Goal: Task Accomplishment & Management: Complete application form

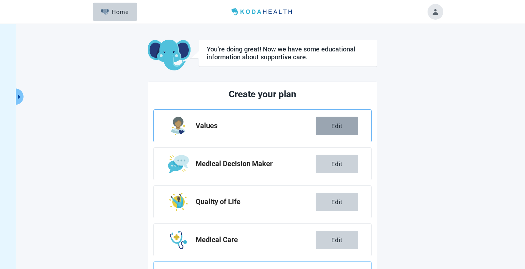
click at [341, 127] on div "Edit" at bounding box center [336, 126] width 11 height 7
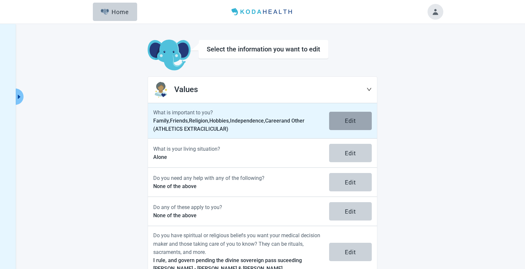
click at [356, 122] on div "Edit" at bounding box center [350, 121] width 11 height 7
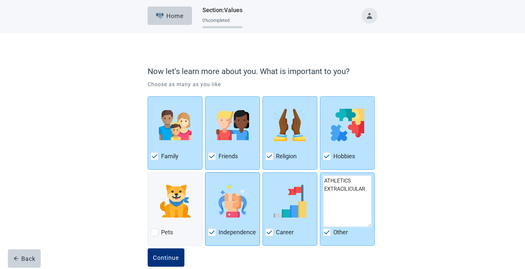
scroll to position [13, 0]
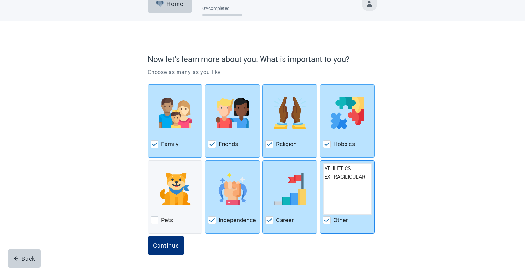
drag, startPoint x: 368, startPoint y: 178, endPoint x: 323, endPoint y: 168, distance: 46.5
click at [323, 168] on textarea "ATHLETICS EXTRACILICULAR" at bounding box center [347, 189] width 49 height 52
click at [173, 246] on div "Continue" at bounding box center [166, 246] width 26 height 7
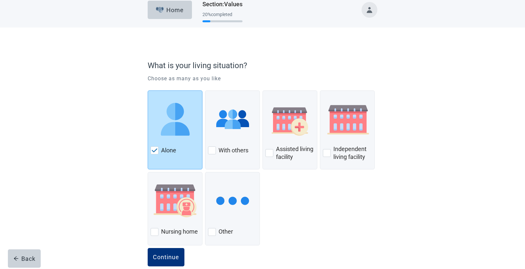
scroll to position [18, 0]
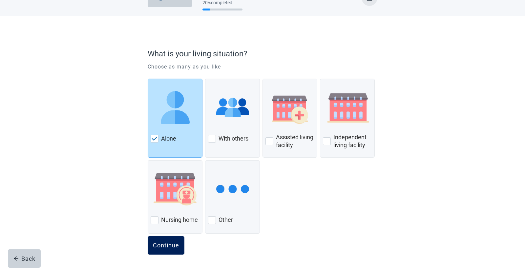
click at [172, 248] on div "Continue" at bounding box center [166, 246] width 26 height 7
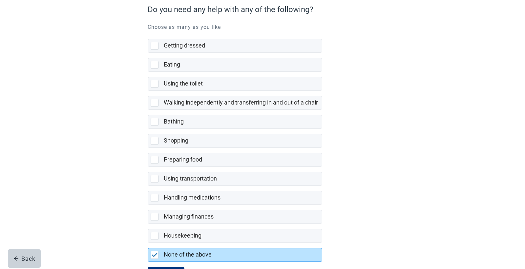
scroll to position [66, 0]
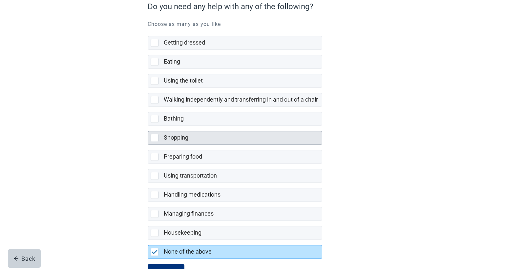
click at [154, 137] on div at bounding box center [155, 138] width 8 height 8
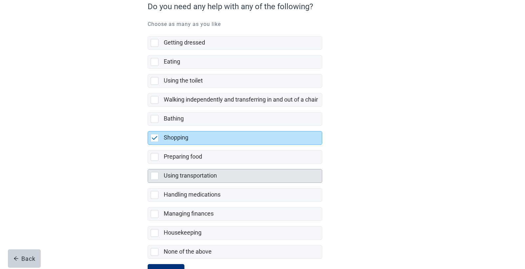
click at [153, 178] on div at bounding box center [155, 176] width 8 height 8
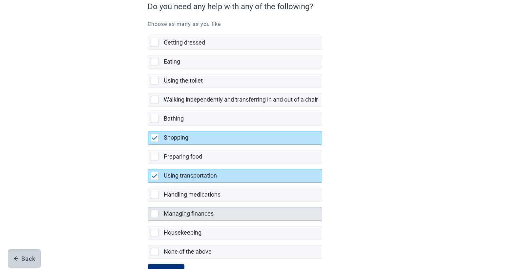
click at [156, 216] on div at bounding box center [155, 214] width 8 height 8
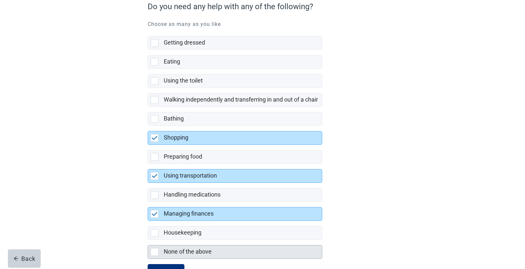
scroll to position [94, 0]
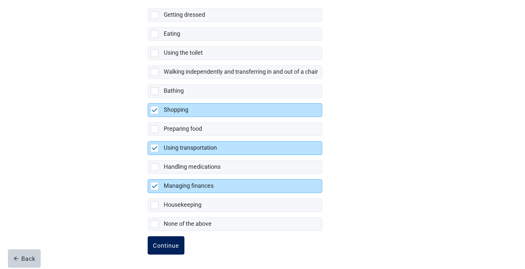
click at [173, 244] on div "Continue" at bounding box center [166, 246] width 26 height 7
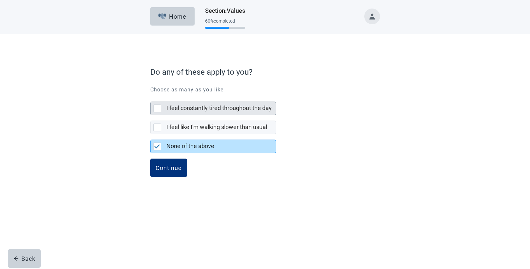
click at [154, 107] on div at bounding box center [157, 109] width 8 height 8
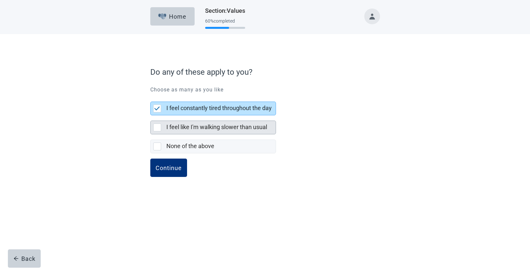
click at [158, 125] on div at bounding box center [157, 128] width 8 height 8
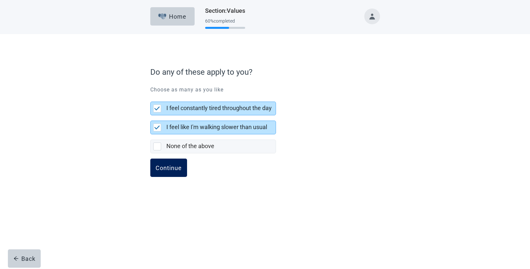
click at [172, 166] on div "Continue" at bounding box center [169, 168] width 26 height 7
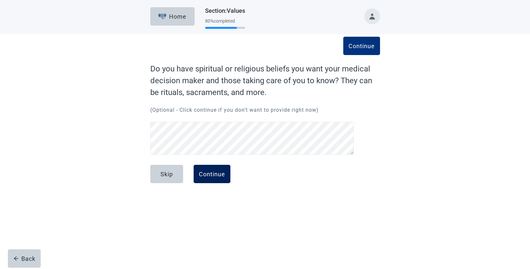
click at [214, 178] on button "Continue" at bounding box center [212, 174] width 37 height 18
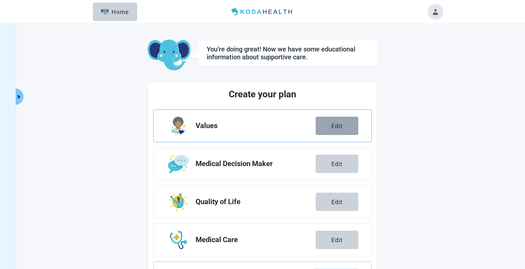
click at [337, 131] on button "Edit" at bounding box center [337, 126] width 43 height 18
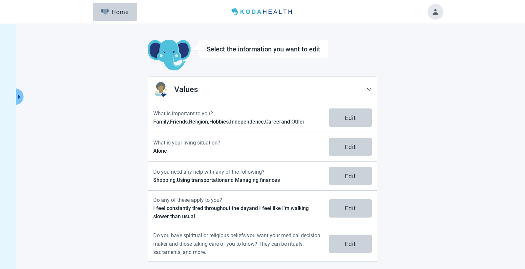
click at [367, 94] on div at bounding box center [369, 90] width 5 height 8
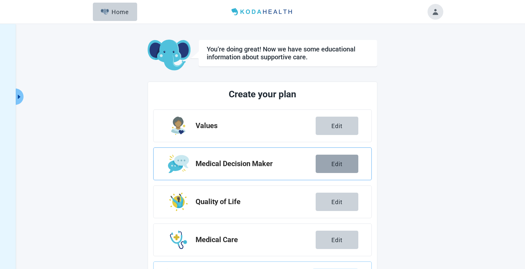
click at [341, 170] on button "Edit" at bounding box center [337, 164] width 43 height 18
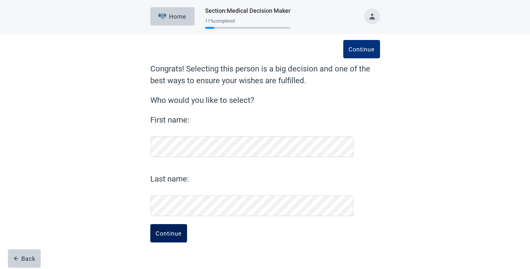
click at [169, 236] on div "Continue" at bounding box center [169, 233] width 26 height 7
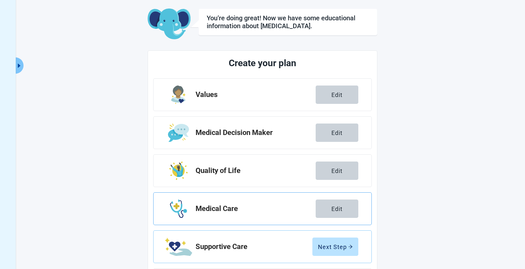
scroll to position [79, 0]
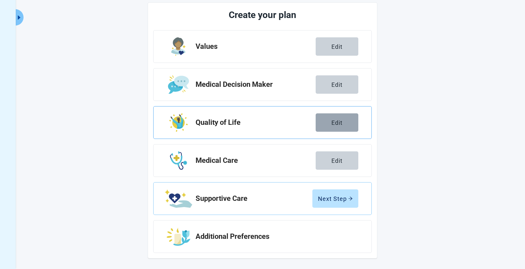
click at [335, 128] on button "Edit" at bounding box center [337, 123] width 43 height 18
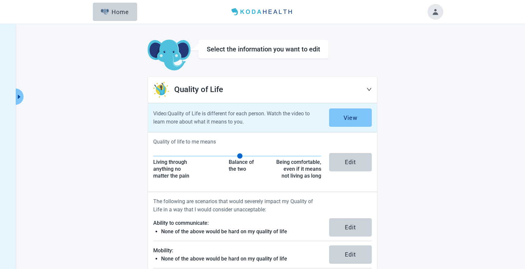
click at [354, 117] on div "View" at bounding box center [351, 118] width 14 height 7
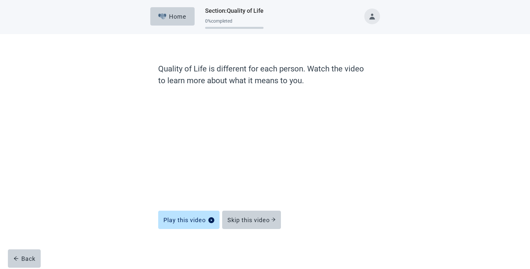
drag, startPoint x: 274, startPoint y: 224, endPoint x: 258, endPoint y: 210, distance: 21.4
click at [274, 224] on button "Skip this video" at bounding box center [251, 220] width 59 height 18
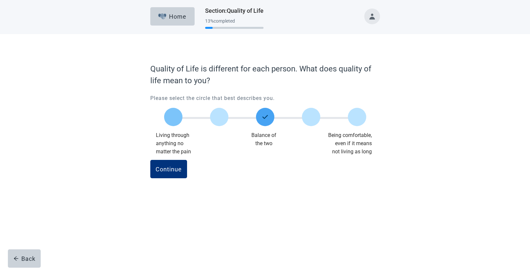
click at [176, 118] on div at bounding box center [173, 117] width 18 height 18
click at [178, 176] on button "Continue" at bounding box center [168, 169] width 37 height 18
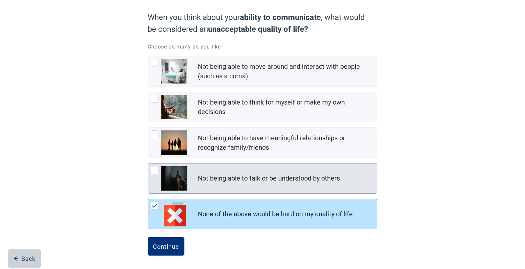
scroll to position [56, 0]
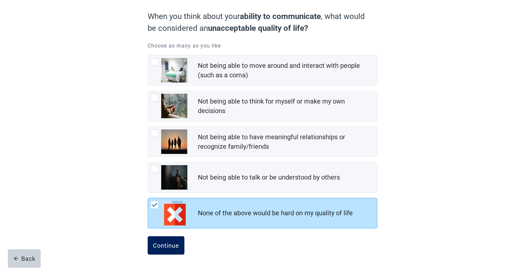
click at [178, 247] on div "Continue" at bounding box center [166, 246] width 26 height 7
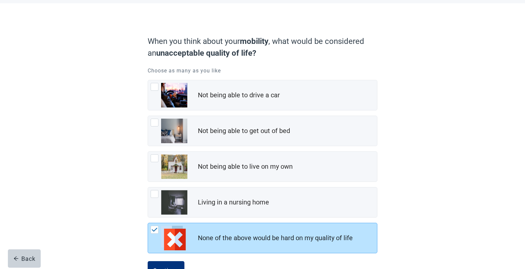
scroll to position [56, 0]
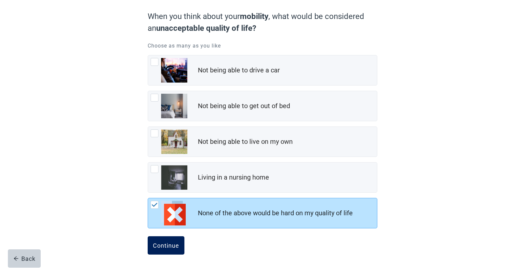
click at [174, 246] on div "Continue" at bounding box center [166, 246] width 26 height 7
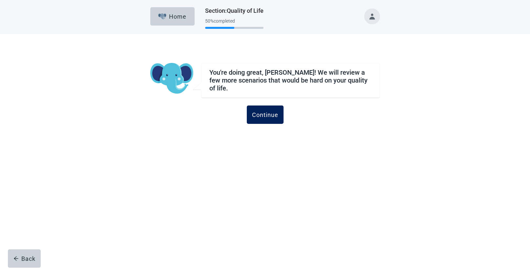
click at [276, 117] on button "Continue" at bounding box center [265, 115] width 37 height 18
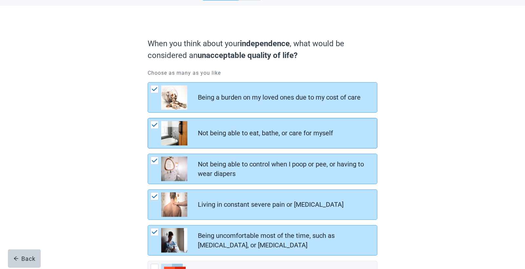
scroll to position [92, 0]
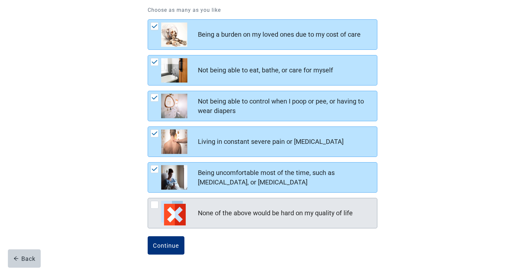
click at [156, 206] on div at bounding box center [155, 205] width 8 height 8
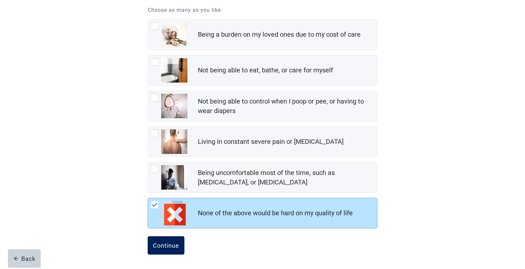
click at [170, 250] on button "Continue" at bounding box center [166, 246] width 37 height 18
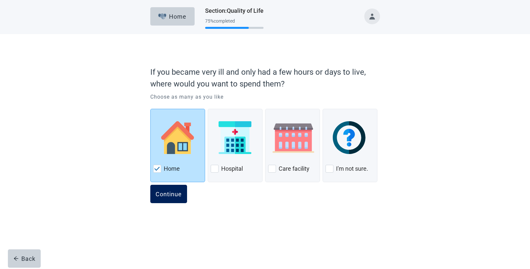
click at [171, 198] on div "Continue" at bounding box center [169, 194] width 26 height 7
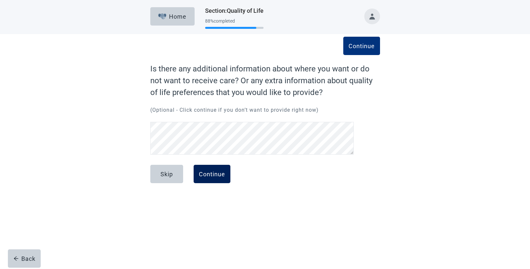
click at [219, 183] on button "Continue" at bounding box center [212, 174] width 37 height 18
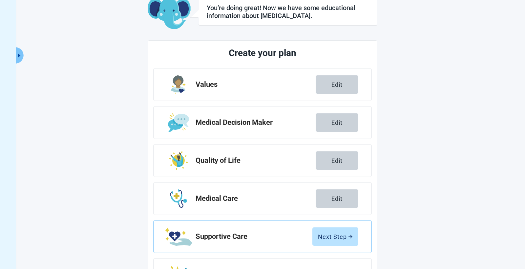
scroll to position [79, 0]
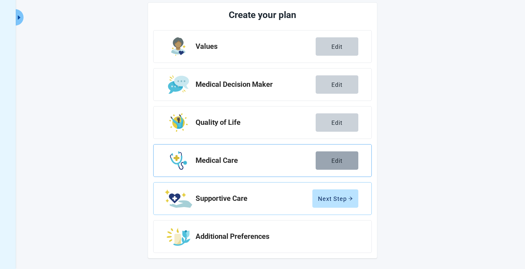
click at [342, 163] on div "Edit" at bounding box center [336, 161] width 11 height 7
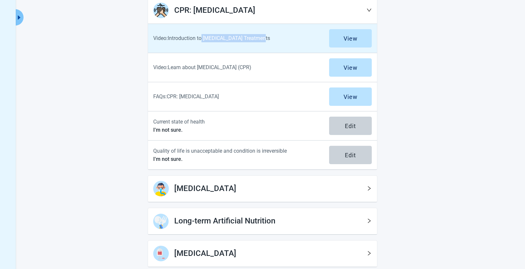
drag, startPoint x: 268, startPoint y: 38, endPoint x: 203, endPoint y: 37, distance: 65.6
click at [203, 37] on p "Video: Introduction to Life Support Treatments" at bounding box center [237, 38] width 168 height 8
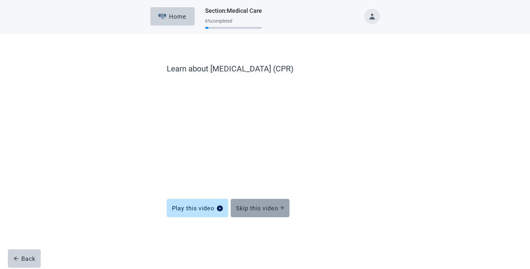
click at [270, 211] on div "Skip this video" at bounding box center [260, 208] width 48 height 7
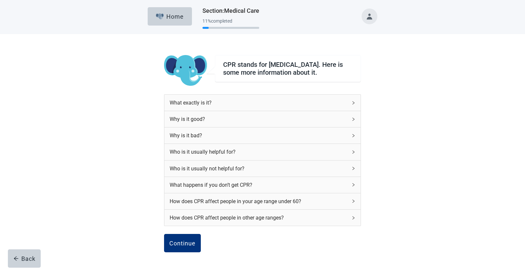
click at [270, 206] on div "How does CPR affect people in your age range under 60?" at bounding box center [259, 202] width 178 height 8
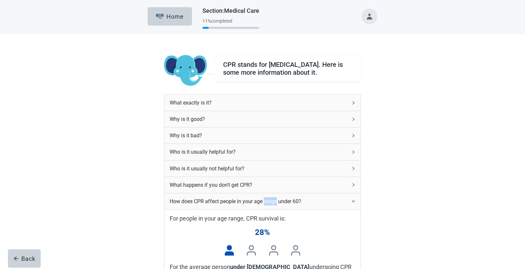
click at [270, 210] on div "How does CPR affect people in your age range under 60?" at bounding box center [262, 202] width 196 height 16
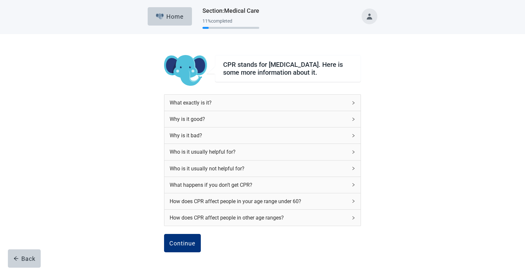
drag, startPoint x: 270, startPoint y: 210, endPoint x: 428, endPoint y: 173, distance: 162.7
click at [428, 173] on div "CPR stands for cardiopulmonary resuscitation. Here is some more information abo…" at bounding box center [262, 173] width 473 height 279
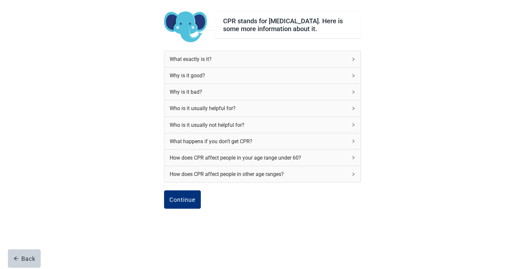
click at [190, 198] on div "Continue" at bounding box center [182, 200] width 26 height 7
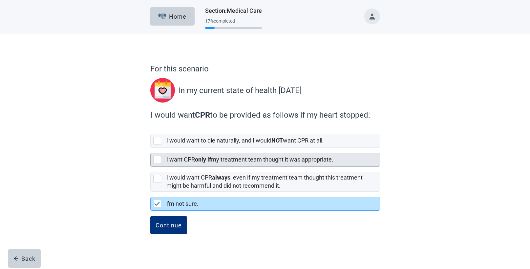
click at [159, 164] on div "I want CPR only if my treatment team thought it was appropriate." at bounding box center [265, 160] width 229 height 13
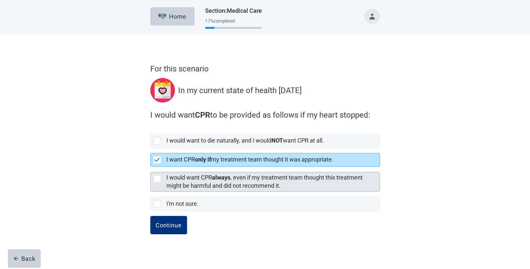
click at [156, 179] on div at bounding box center [157, 179] width 8 height 8
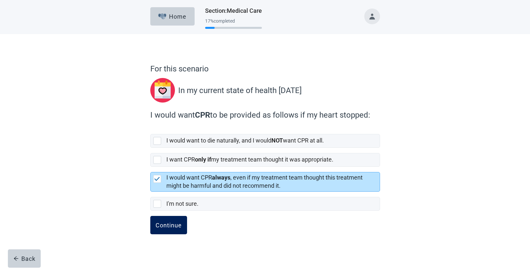
click at [176, 224] on div "Continue" at bounding box center [169, 225] width 26 height 7
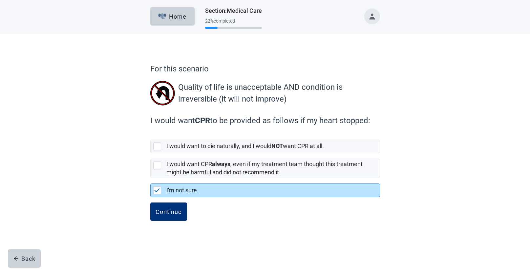
click at [160, 191] on img at bounding box center [157, 191] width 6 height 4
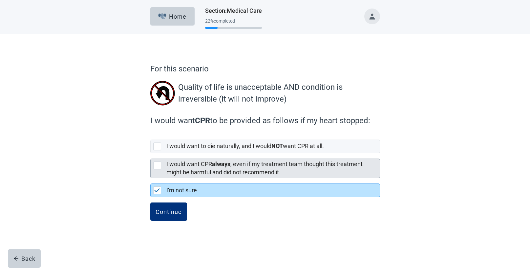
click at [155, 165] on div at bounding box center [157, 166] width 8 height 8
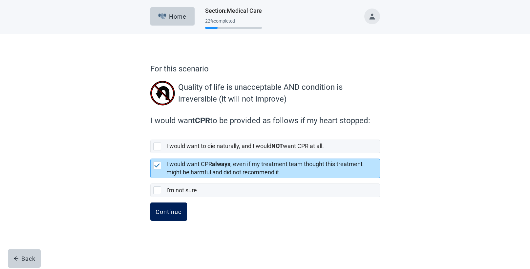
click at [169, 214] on div "Continue" at bounding box center [169, 212] width 26 height 7
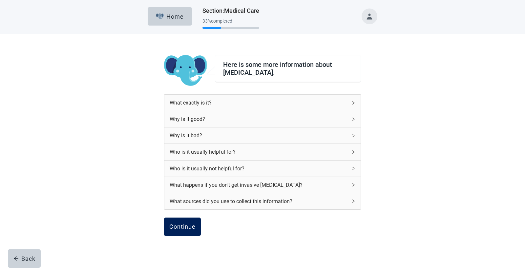
click at [176, 230] on div "Continue" at bounding box center [182, 227] width 26 height 7
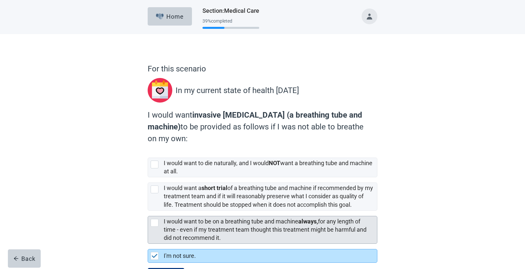
click at [152, 224] on div at bounding box center [155, 223] width 8 height 8
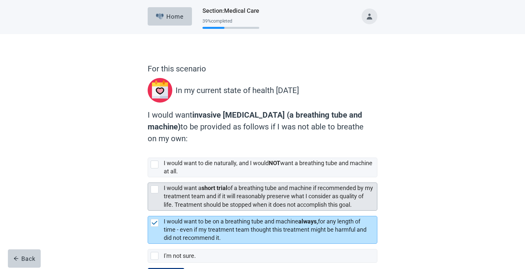
click at [158, 193] on div at bounding box center [155, 190] width 8 height 8
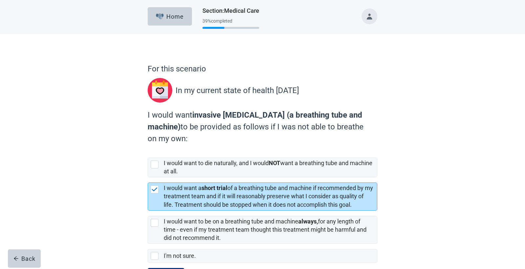
click at [145, 216] on div "For this scenario In my current state of health today I would want invasive mec…" at bounding box center [263, 174] width 276 height 254
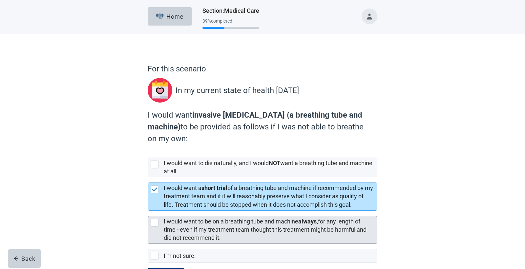
drag, startPoint x: 156, startPoint y: 221, endPoint x: 162, endPoint y: 220, distance: 5.7
click at [156, 220] on div at bounding box center [155, 223] width 8 height 8
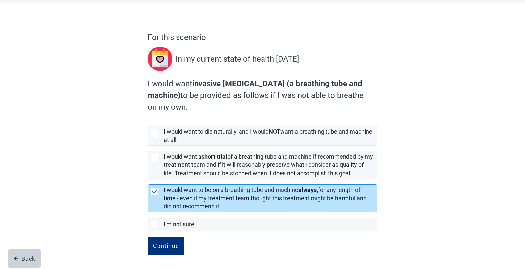
scroll to position [32, 0]
click at [170, 246] on div "Continue" at bounding box center [166, 246] width 26 height 7
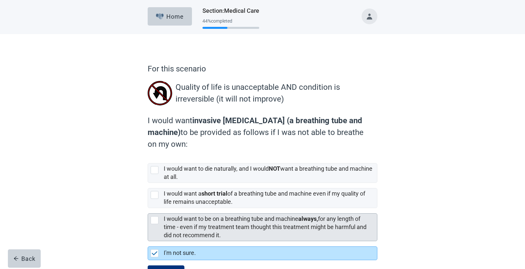
click at [152, 225] on div "I would want to be on a breathing tube and machine always, for any length of ti…" at bounding box center [262, 227] width 229 height 27
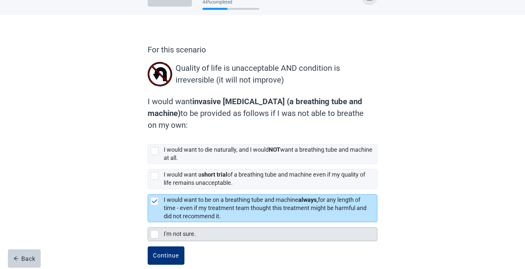
scroll to position [29, 0]
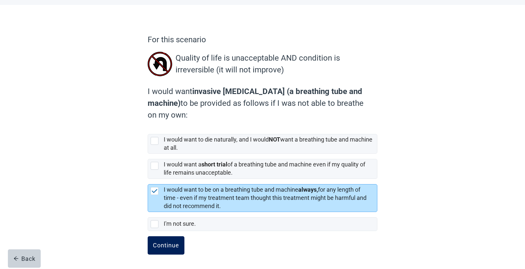
drag, startPoint x: 169, startPoint y: 241, endPoint x: 175, endPoint y: 242, distance: 5.3
click at [171, 243] on button "Continue" at bounding box center [166, 246] width 37 height 18
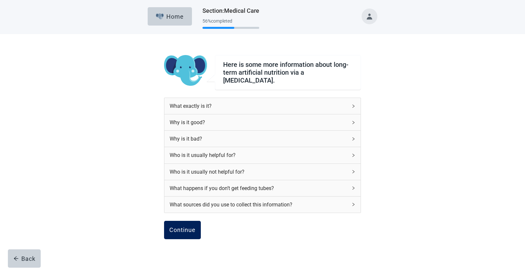
click at [182, 229] on div "Continue" at bounding box center [182, 230] width 26 height 7
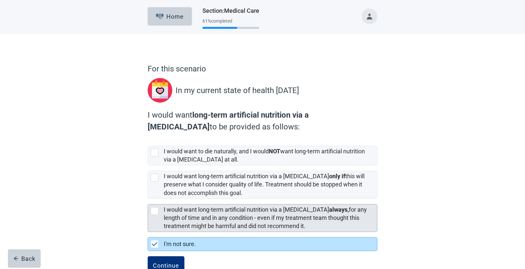
click at [152, 211] on div at bounding box center [155, 211] width 8 height 8
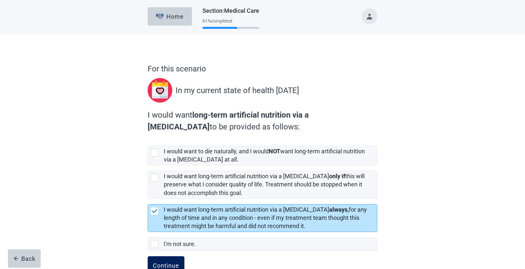
click at [173, 263] on div "Continue" at bounding box center [166, 266] width 26 height 7
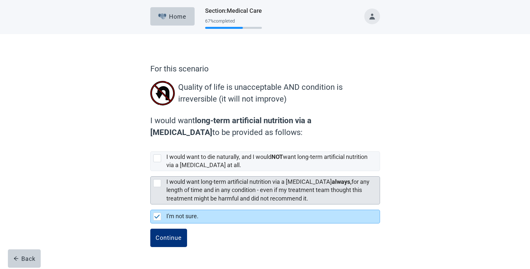
click at [160, 185] on div at bounding box center [157, 184] width 8 height 8
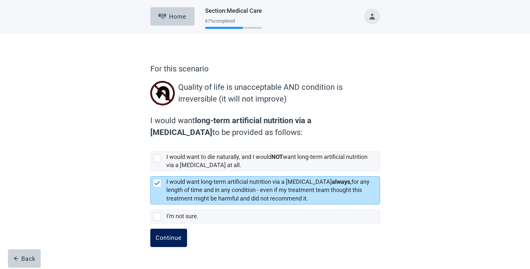
click at [170, 232] on button "Continue" at bounding box center [168, 238] width 37 height 18
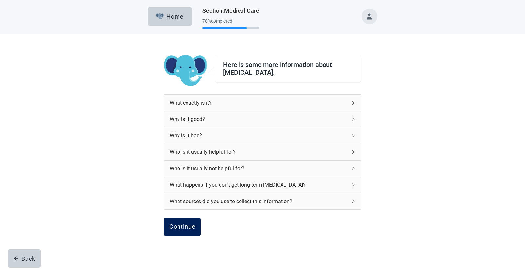
click at [187, 229] on div "Continue" at bounding box center [182, 227] width 26 height 7
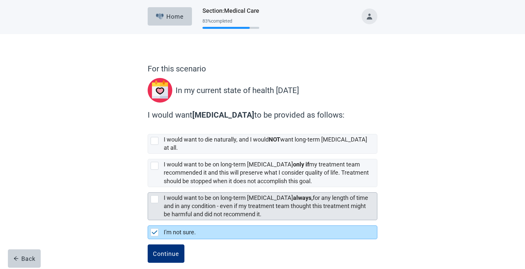
click at [158, 196] on div at bounding box center [155, 200] width 8 height 8
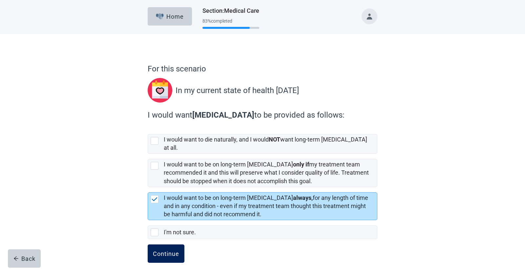
click at [169, 245] on button "Continue" at bounding box center [166, 254] width 37 height 18
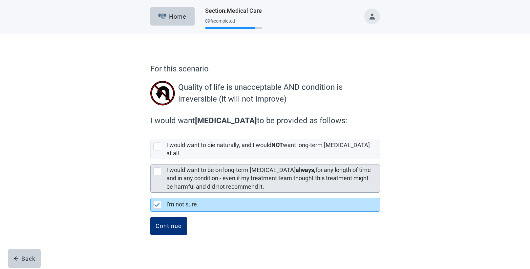
click at [153, 168] on div at bounding box center [157, 172] width 8 height 8
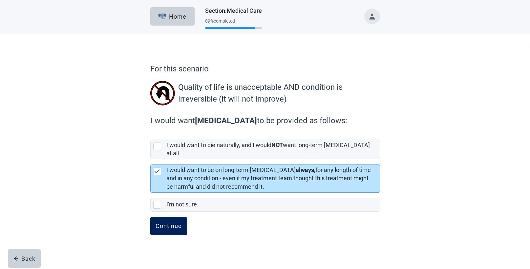
click at [170, 223] on div "Continue" at bounding box center [169, 226] width 26 height 7
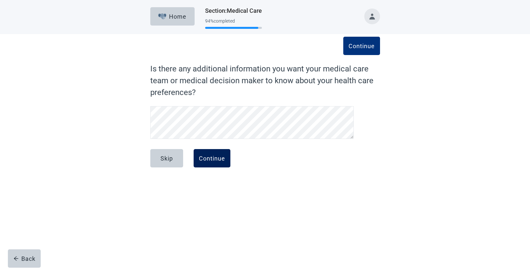
click at [227, 160] on button "Continue" at bounding box center [212, 158] width 37 height 18
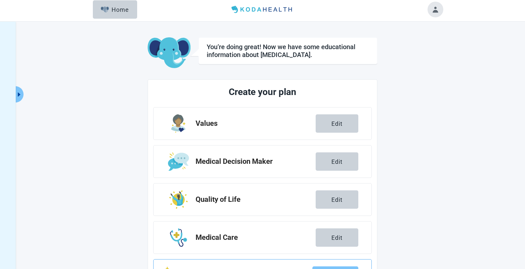
scroll to position [79, 0]
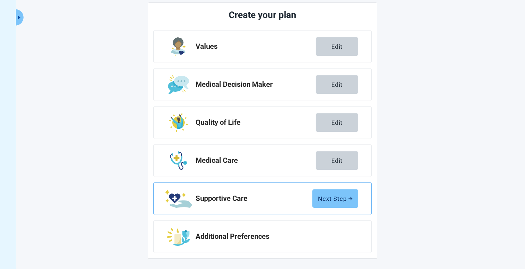
click at [357, 203] on button "Next Step" at bounding box center [335, 199] width 46 height 18
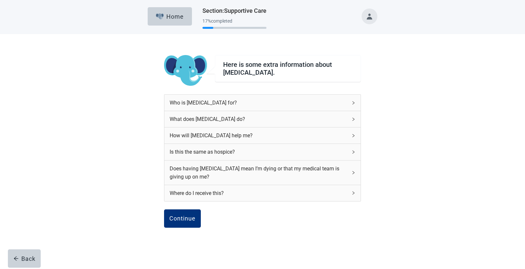
drag, startPoint x: 185, startPoint y: 218, endPoint x: 408, endPoint y: 212, distance: 222.6
click at [185, 218] on div "Continue" at bounding box center [182, 219] width 26 height 7
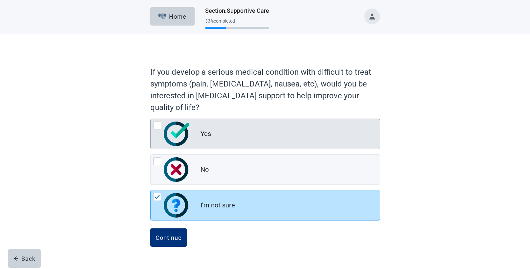
click at [167, 130] on img at bounding box center [177, 134] width 26 height 25
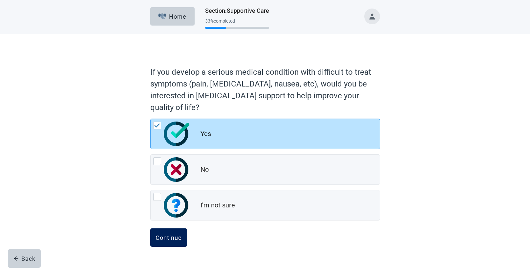
click at [175, 232] on button "Continue" at bounding box center [168, 238] width 37 height 18
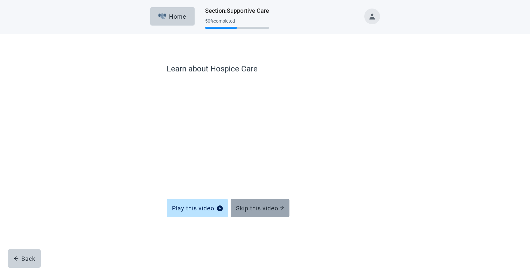
click at [266, 210] on div "Skip this video" at bounding box center [260, 208] width 48 height 7
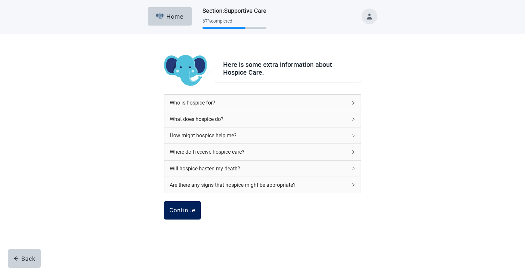
click at [191, 212] on div "Continue" at bounding box center [182, 210] width 26 height 7
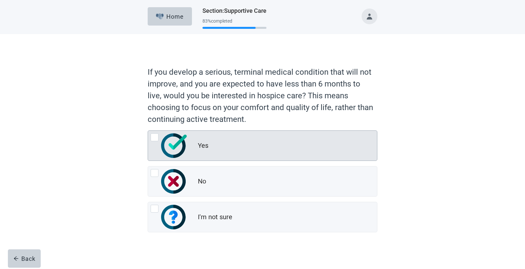
click at [163, 141] on img at bounding box center [174, 146] width 26 height 25
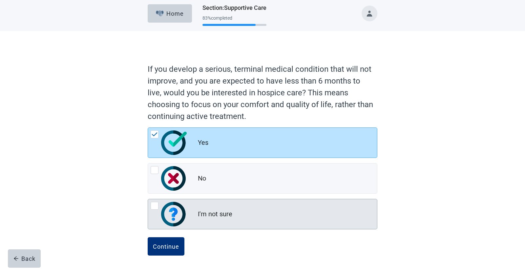
scroll to position [4, 0]
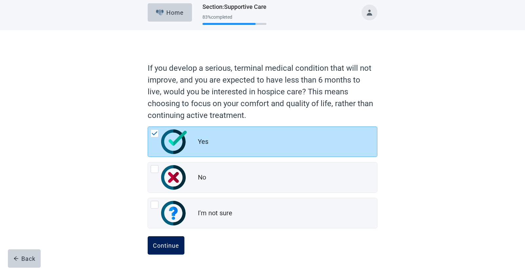
click at [179, 243] on div "Continue" at bounding box center [166, 246] width 26 height 7
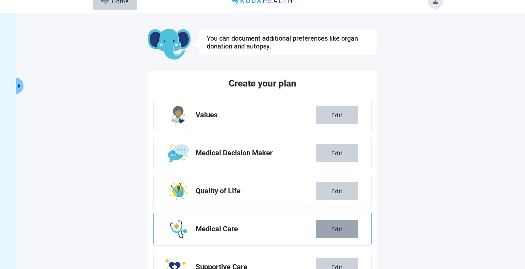
scroll to position [79, 0]
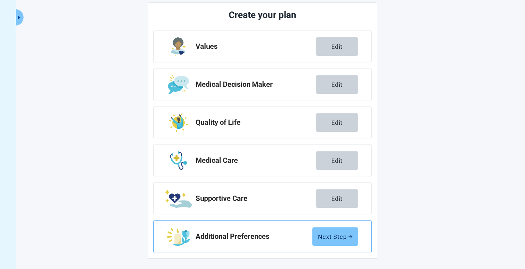
click at [341, 237] on div "Next Step" at bounding box center [335, 237] width 35 height 7
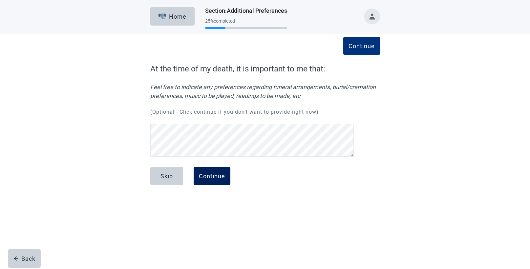
click at [206, 175] on div "Continue" at bounding box center [212, 176] width 26 height 7
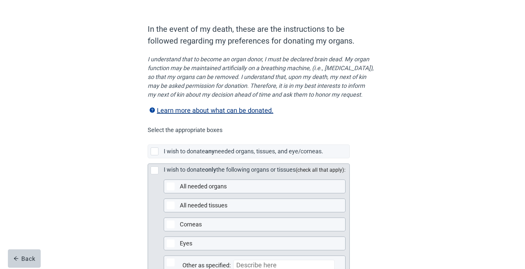
scroll to position [131, 0]
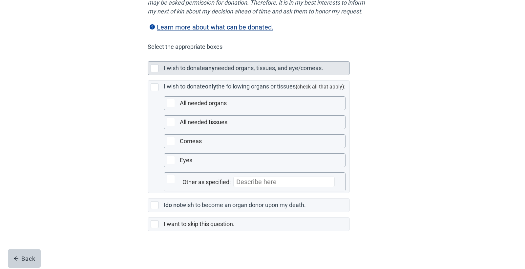
click at [157, 72] on div at bounding box center [155, 68] width 8 height 8
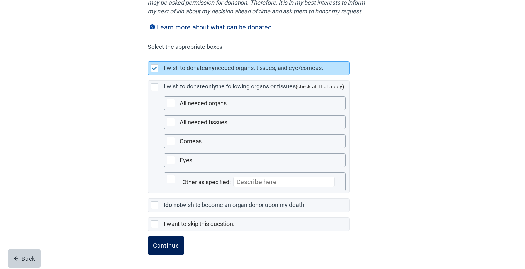
click at [177, 249] on div "Continue" at bounding box center [166, 246] width 26 height 7
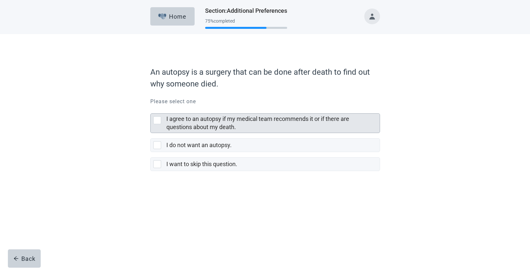
click at [160, 116] on div "I agree to an autopsy if my medical team recommends it or if there are question…" at bounding box center [265, 123] width 229 height 19
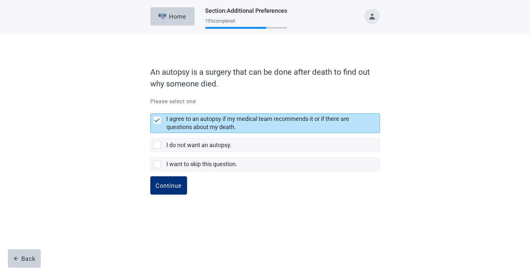
click at [169, 175] on div "An autopsy is a surgery that can be done after death to find out why someone di…" at bounding box center [265, 136] width 230 height 146
click at [170, 181] on button "Continue" at bounding box center [168, 186] width 37 height 18
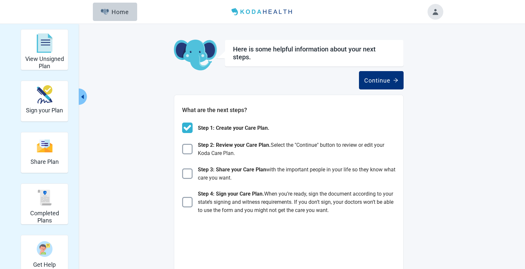
click at [187, 158] on div "Step 2: Review your Care Plan. Select the "Continue" button to review or edit y…" at bounding box center [288, 149] width 213 height 16
click at [189, 150] on img at bounding box center [187, 149] width 11 height 11
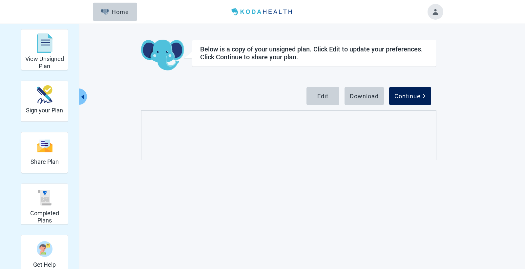
click at [409, 95] on div "Continue" at bounding box center [411, 96] width 32 height 7
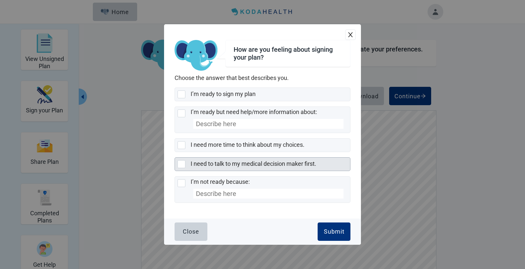
click at [181, 94] on div at bounding box center [182, 95] width 8 height 8
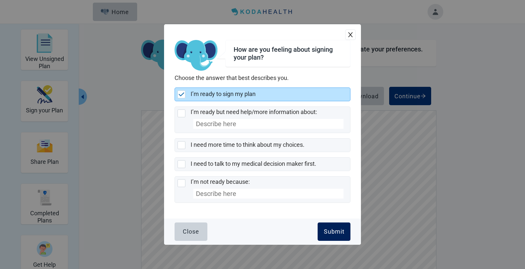
click at [332, 230] on div "Submit" at bounding box center [334, 232] width 21 height 7
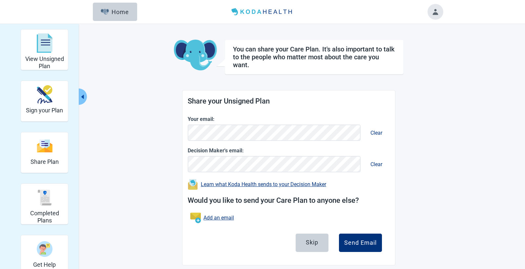
click at [423, 219] on div "View Unsigned Plan Sign your Plan Share Plan Completed Plans Get Help You can s…" at bounding box center [262, 147] width 361 height 237
click at [359, 233] on div "Skip Send Email" at bounding box center [289, 245] width 202 height 29
click at [364, 240] on div "Send Email" at bounding box center [360, 243] width 32 height 7
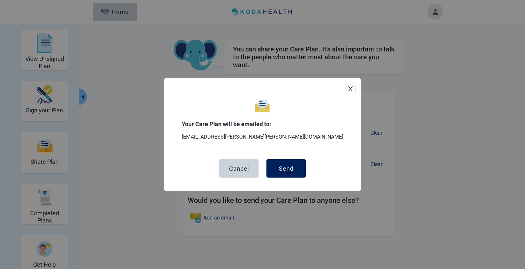
click at [304, 170] on button "Send" at bounding box center [286, 169] width 39 height 18
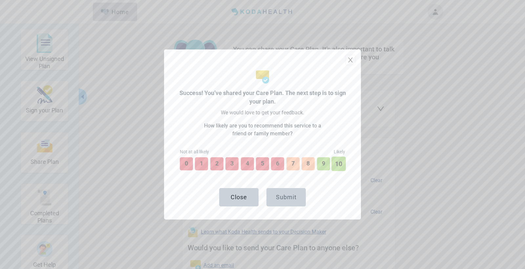
click at [337, 163] on button "10" at bounding box center [338, 164] width 14 height 14
click at [301, 203] on button "Submit" at bounding box center [286, 197] width 39 height 18
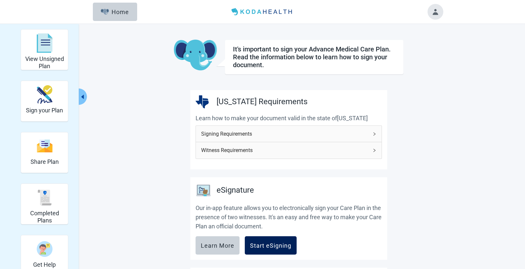
click at [287, 248] on div "Start eSigning" at bounding box center [270, 246] width 41 height 7
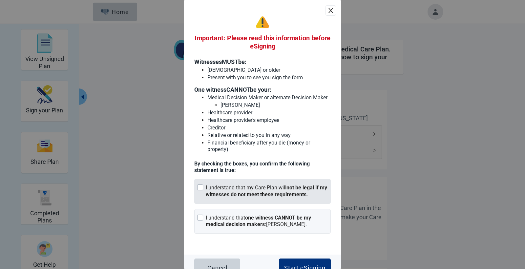
click at [202, 191] on div at bounding box center [200, 188] width 6 height 6
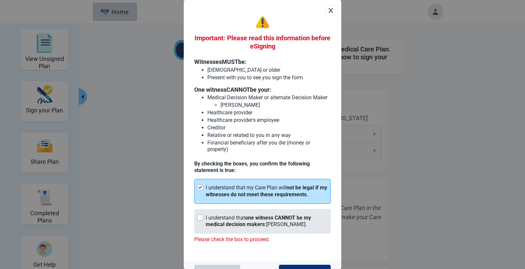
click at [205, 227] on div "I understand that one witness CANNOT be my medical decision makers : RACHEL VIS…" at bounding box center [262, 221] width 137 height 25
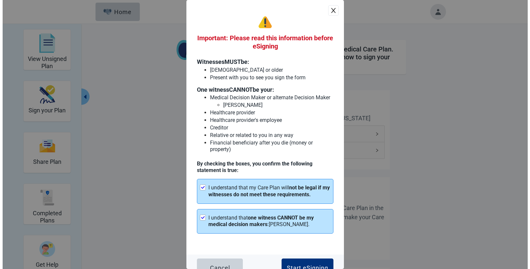
scroll to position [18, 0]
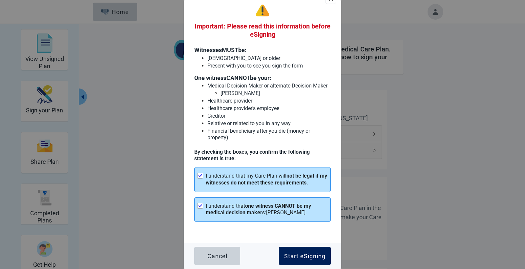
click at [318, 252] on button "Start eSigning" at bounding box center [305, 256] width 52 height 18
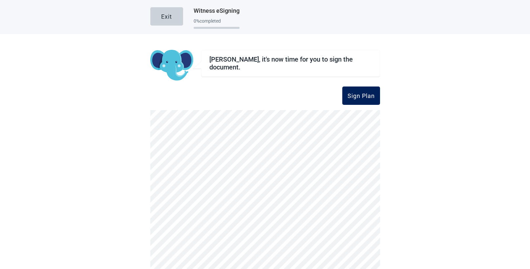
click at [362, 95] on div "Sign Plan" at bounding box center [361, 96] width 27 height 7
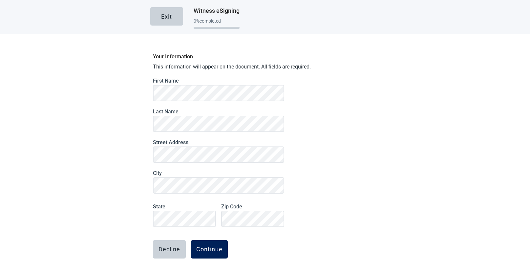
click at [219, 254] on button "Continue" at bounding box center [209, 250] width 37 height 18
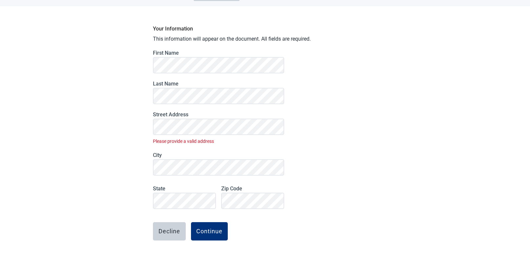
scroll to position [36, 0]
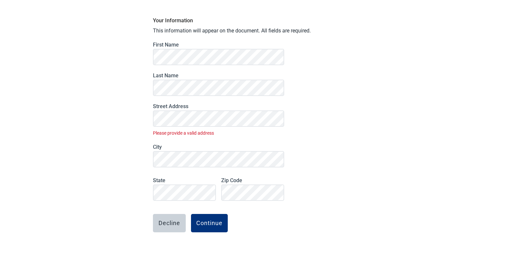
click at [320, 138] on div "Your Information This information will appear on the document. All fields are r…" at bounding box center [265, 142] width 230 height 256
drag, startPoint x: 210, startPoint y: 222, endPoint x: 224, endPoint y: 227, distance: 14.9
click at [210, 221] on div "Continue" at bounding box center [209, 223] width 26 height 7
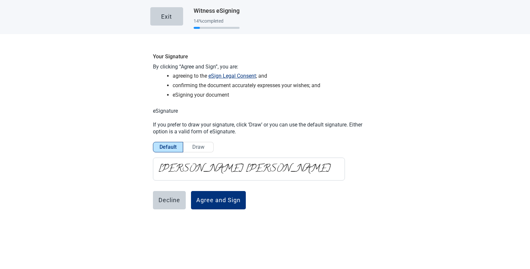
scroll to position [0, 0]
click at [215, 204] on button "Agree and Sign" at bounding box center [218, 200] width 55 height 18
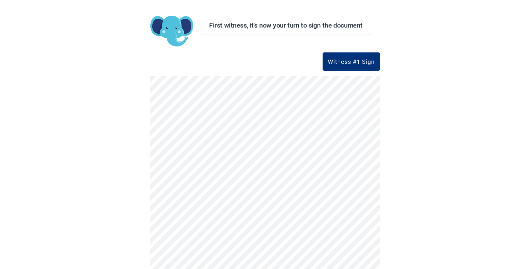
scroll to position [57, 0]
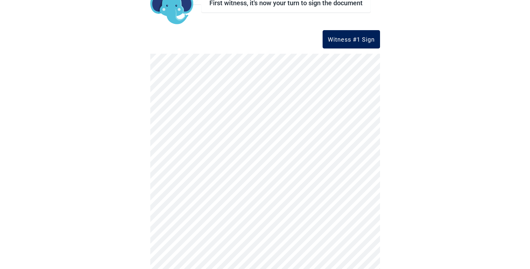
click at [351, 39] on div "Witness #1 Sign" at bounding box center [351, 39] width 47 height 7
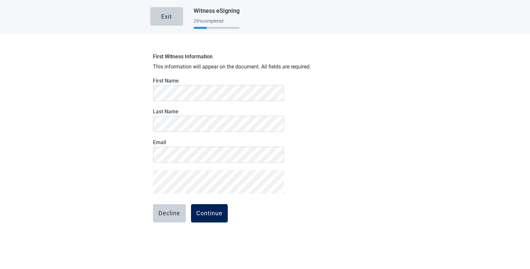
drag, startPoint x: 203, startPoint y: 209, endPoint x: 207, endPoint y: 210, distance: 4.4
click at [203, 209] on button "Continue" at bounding box center [209, 213] width 37 height 18
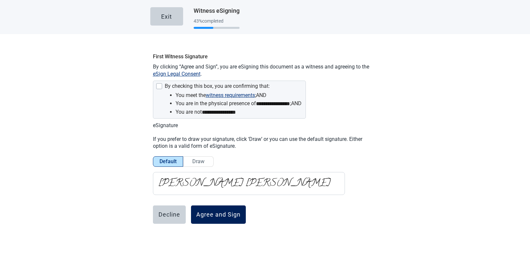
click at [233, 216] on div "Agree and Sign" at bounding box center [218, 215] width 44 height 7
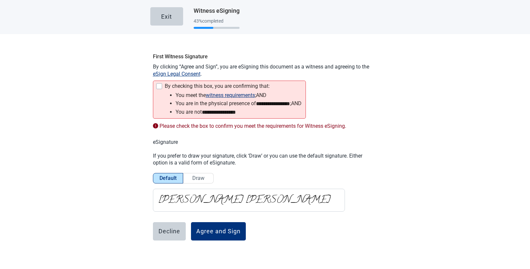
click at [163, 82] on div "**********" at bounding box center [229, 100] width 153 height 38
click at [160, 85] on div "By checking this box, you are confirming that:" at bounding box center [229, 87] width 146 height 8
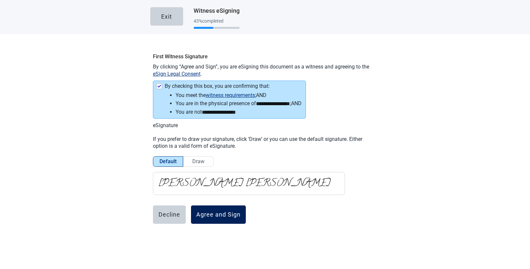
click at [234, 214] on div "Agree and Sign" at bounding box center [218, 215] width 44 height 7
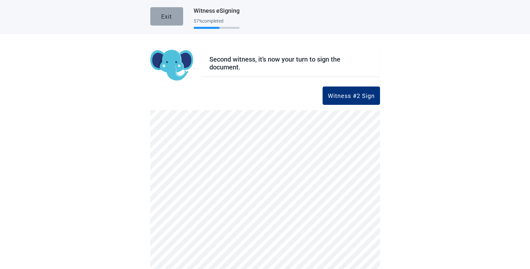
click at [166, 13] on div "Exit" at bounding box center [166, 16] width 11 height 7
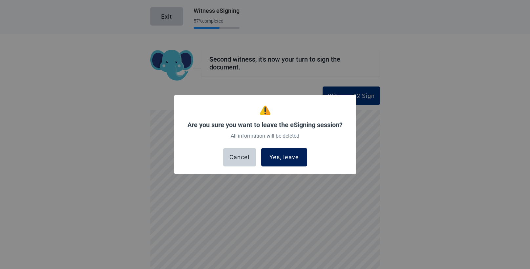
click at [290, 154] on div "Yes, leave" at bounding box center [284, 157] width 30 height 7
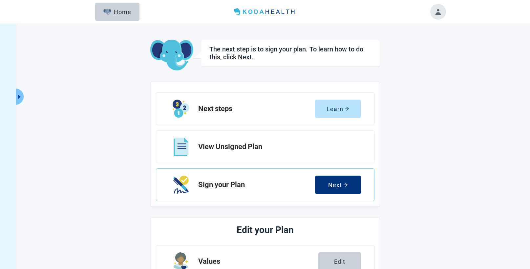
click at [290, 160] on div "View Unsigned Plan" at bounding box center [265, 147] width 219 height 33
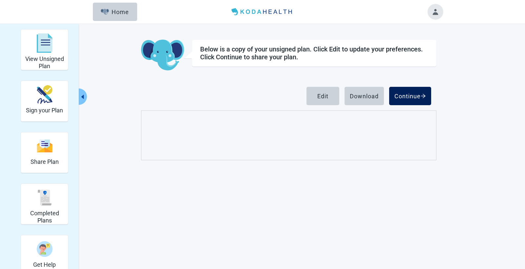
click at [419, 94] on div "Continue" at bounding box center [411, 96] width 32 height 7
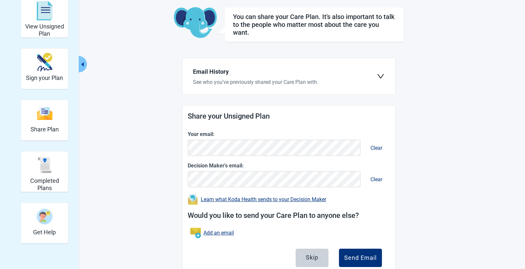
scroll to position [54, 0]
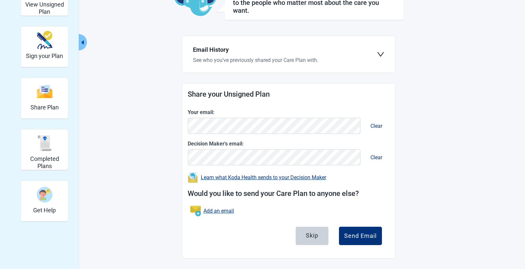
click at [379, 158] on button "Clear" at bounding box center [376, 157] width 22 height 19
click at [370, 235] on div "Send Email" at bounding box center [360, 236] width 32 height 7
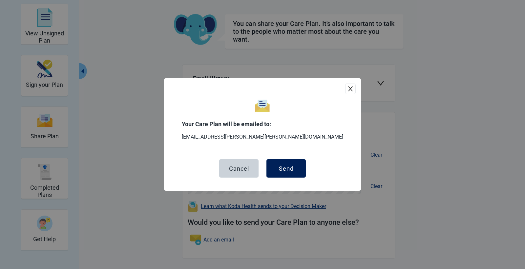
click at [288, 172] on div "Send" at bounding box center [286, 168] width 15 height 7
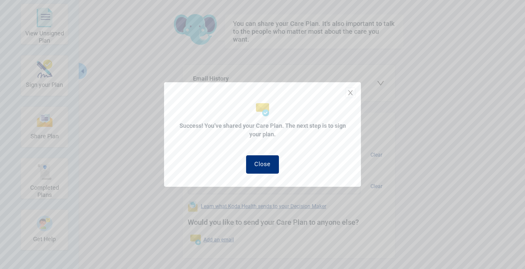
click at [271, 168] on button "Close" at bounding box center [262, 165] width 33 height 18
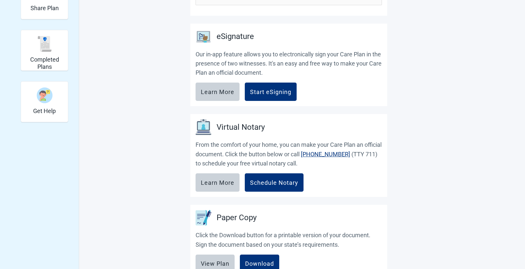
scroll to position [157, 0]
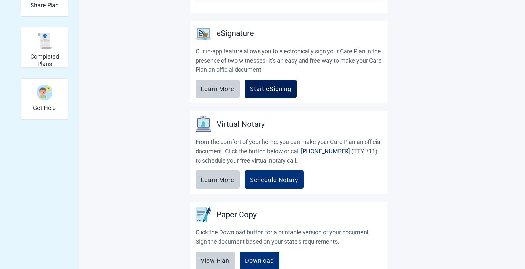
click at [269, 90] on div "Start eSigning" at bounding box center [270, 89] width 41 height 7
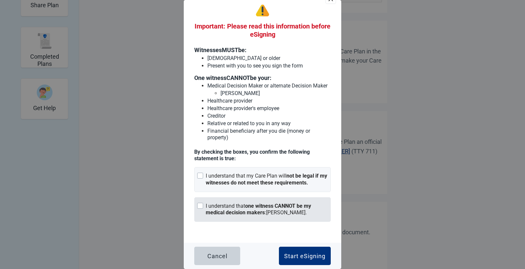
scroll to position [18, 0]
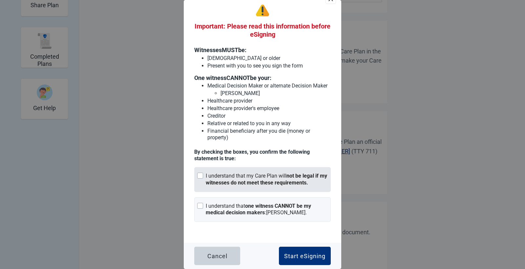
click at [202, 175] on div at bounding box center [200, 176] width 6 height 6
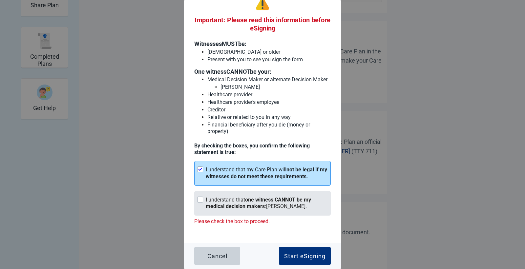
click at [196, 204] on div "I understand that one witness CANNOT be my medical decision makers : RACHEL VIS…" at bounding box center [262, 203] width 137 height 25
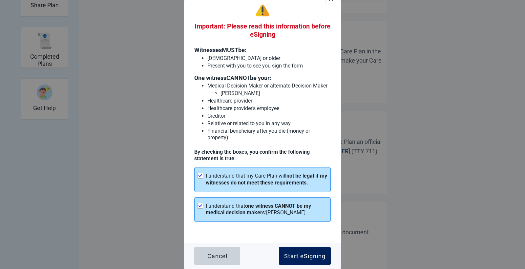
click at [308, 252] on button "Start eSigning" at bounding box center [305, 256] width 52 height 18
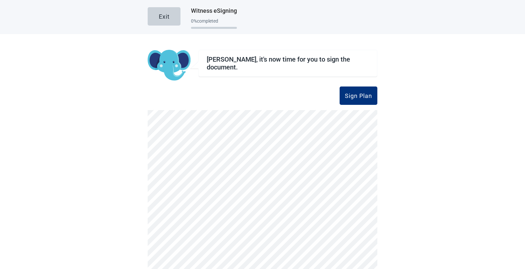
click at [354, 93] on div "Sign Plan" at bounding box center [358, 96] width 27 height 7
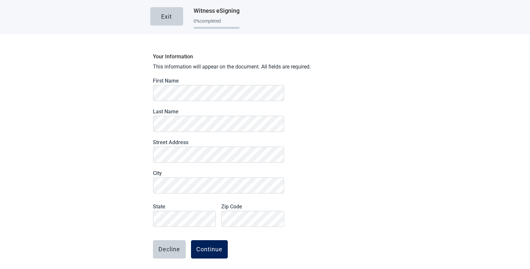
click at [209, 253] on div "Continue" at bounding box center [209, 249] width 26 height 7
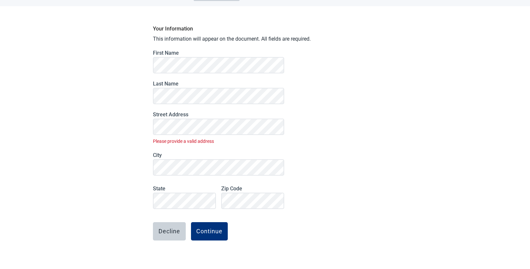
scroll to position [36, 0]
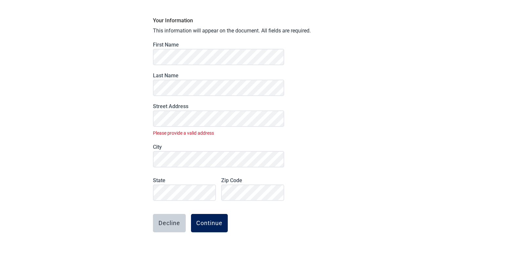
click at [211, 218] on button "Continue" at bounding box center [209, 223] width 37 height 18
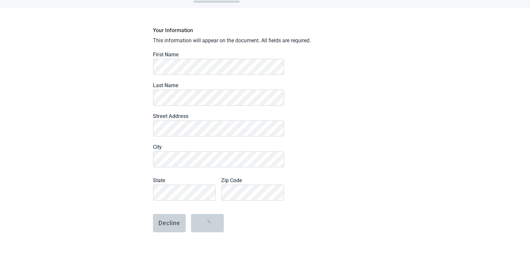
scroll to position [0, 0]
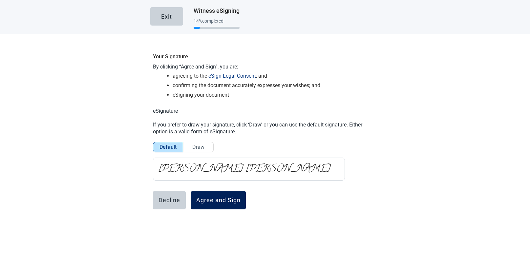
click at [218, 206] on button "Agree and Sign" at bounding box center [218, 200] width 55 height 18
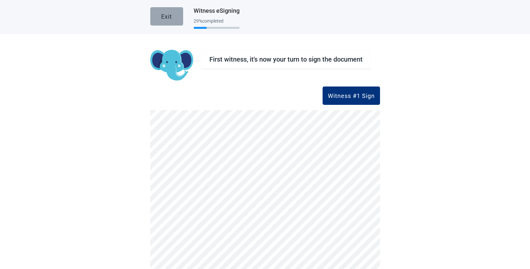
click at [167, 16] on div "Exit" at bounding box center [166, 16] width 11 height 7
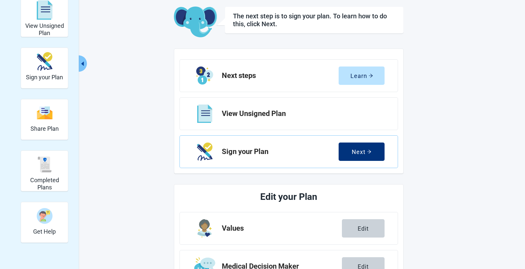
scroll to position [33, 0]
click at [356, 77] on div "Learn" at bounding box center [362, 76] width 23 height 7
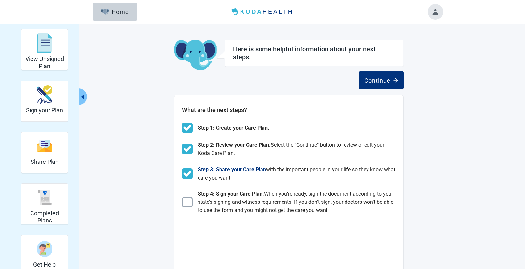
click at [184, 176] on img at bounding box center [187, 174] width 11 height 11
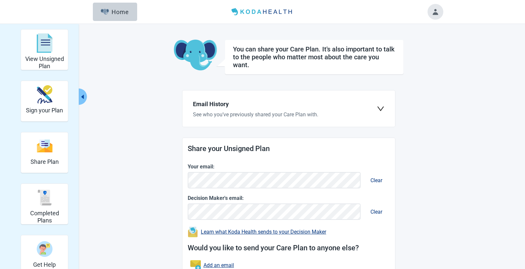
click at [399, 150] on div "You can share your Care Plan. It's also important to talk to the people who mat…" at bounding box center [289, 177] width 230 height 274
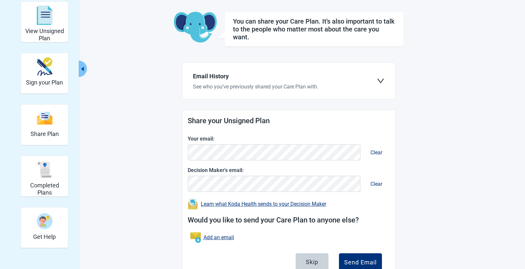
scroll to position [54, 0]
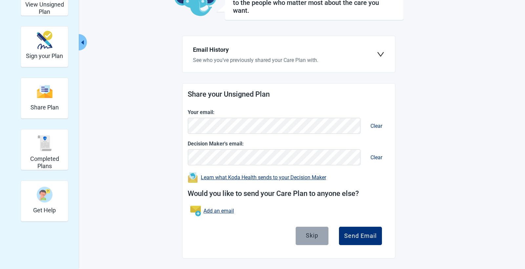
click at [314, 236] on div "Skip" at bounding box center [312, 235] width 12 height 7
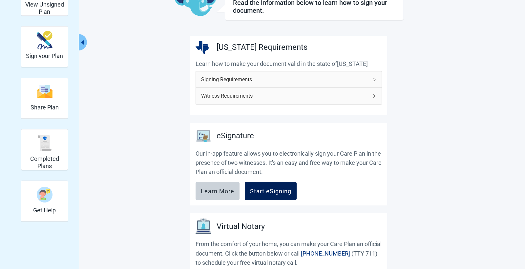
click at [266, 197] on button "Start eSigning" at bounding box center [271, 191] width 52 height 18
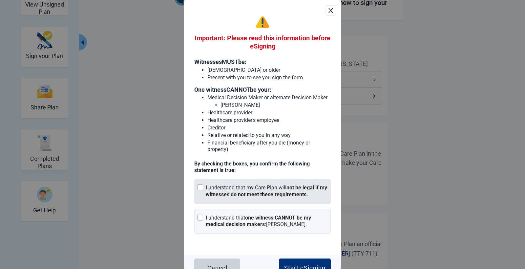
click at [202, 197] on div "I understand that my Care Plan will not be legal if my witnesses do not meet th…" at bounding box center [262, 191] width 137 height 25
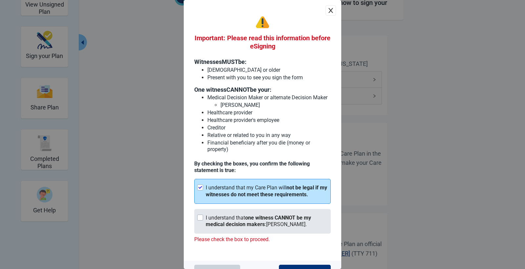
click at [201, 228] on div "I understand that one witness CANNOT be my medical decision makers : RACHEL VIS…" at bounding box center [262, 221] width 137 height 25
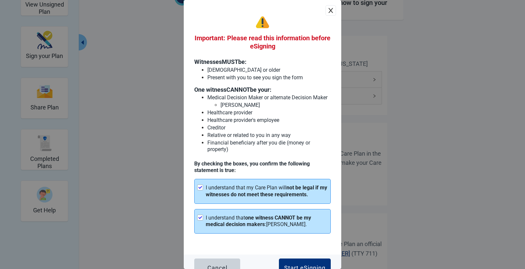
scroll to position [18, 0]
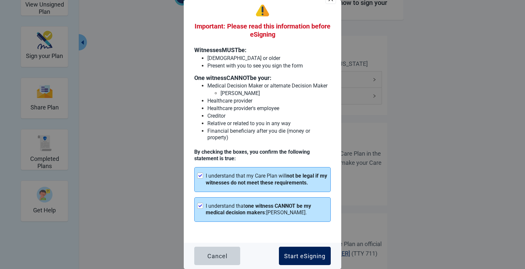
click at [292, 257] on div "Start eSigning" at bounding box center [304, 256] width 41 height 7
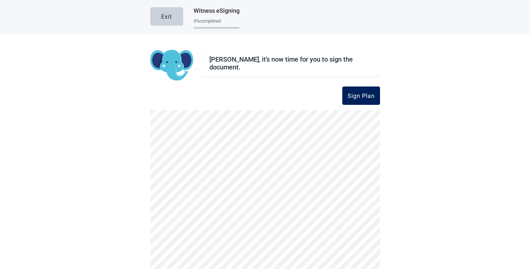
click at [368, 99] on button "Sign Plan" at bounding box center [361, 96] width 38 height 18
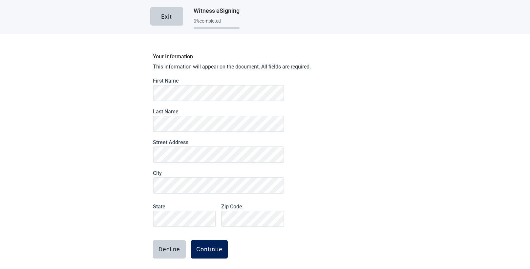
click at [211, 249] on div "Continue" at bounding box center [209, 249] width 26 height 7
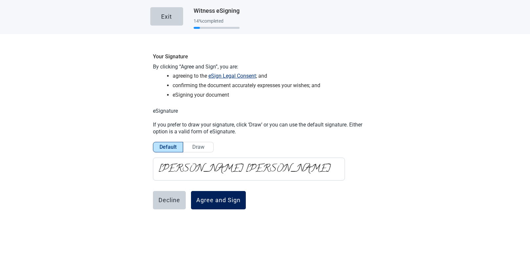
click at [216, 203] on div "Agree and Sign" at bounding box center [218, 200] width 44 height 7
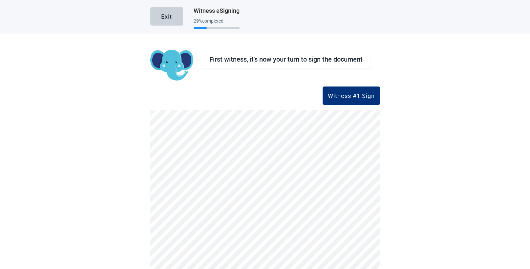
scroll to position [57, 0]
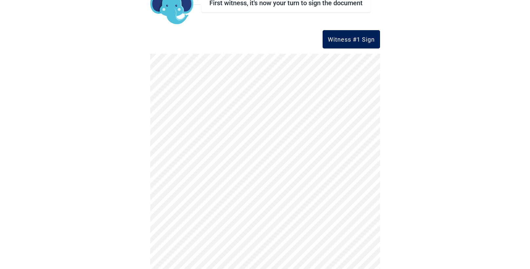
click at [362, 36] on div "Witness #1 Sign" at bounding box center [351, 39] width 47 height 7
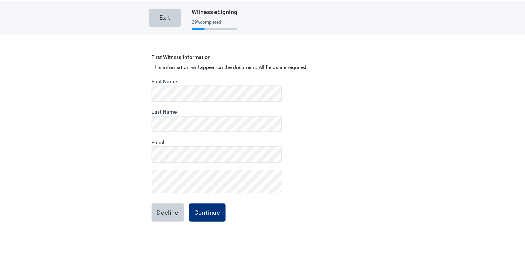
scroll to position [0, 0]
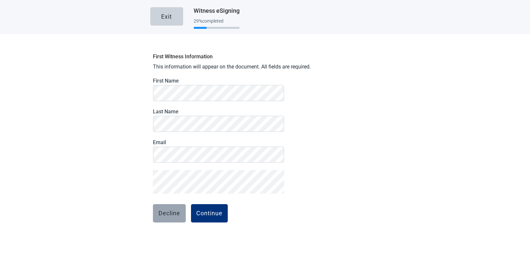
click at [169, 213] on div "Decline" at bounding box center [170, 213] width 22 height 7
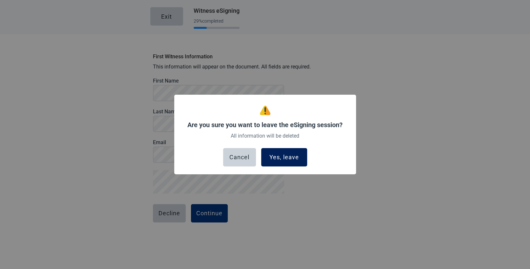
click at [299, 156] on button "Yes, leave" at bounding box center [284, 157] width 46 height 18
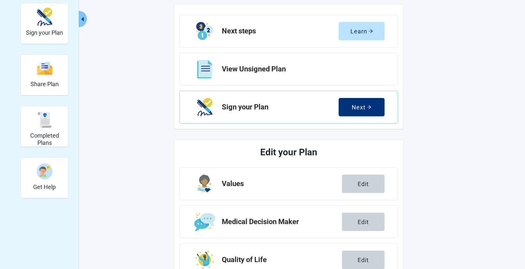
scroll to position [98, 0]
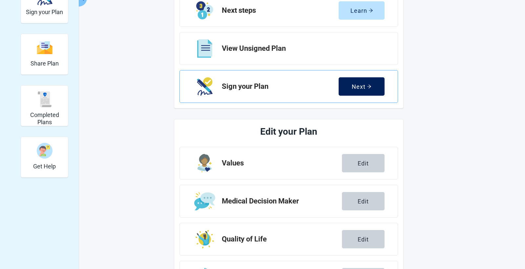
click at [367, 85] on icon "arrow-right" at bounding box center [369, 86] width 5 height 5
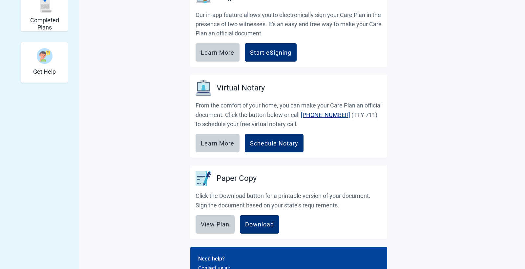
scroll to position [197, 0]
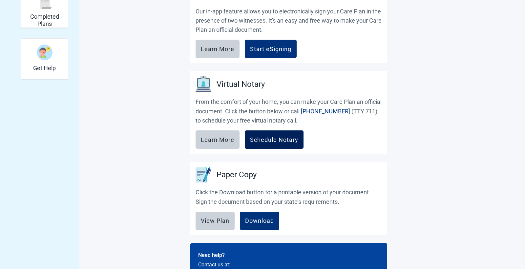
click at [284, 141] on div "Schedule Notary" at bounding box center [274, 140] width 48 height 7
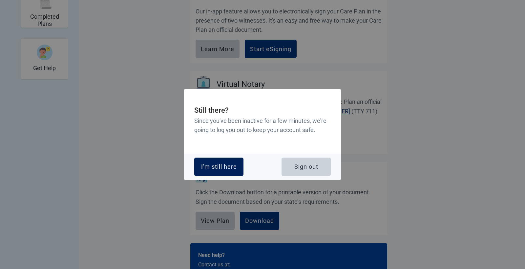
click at [238, 164] on button "I'm still here" at bounding box center [218, 167] width 49 height 18
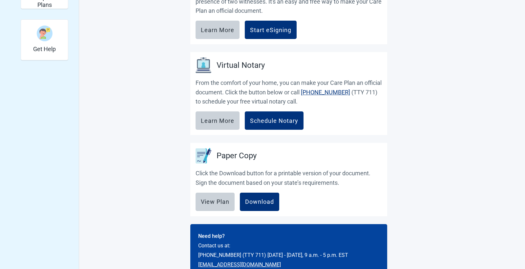
scroll to position [234, 0]
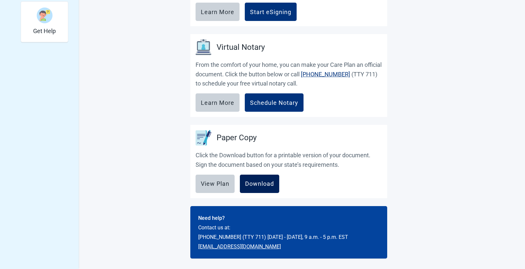
click at [259, 181] on div "Download" at bounding box center [259, 184] width 29 height 7
